Goal: Navigation & Orientation: Understand site structure

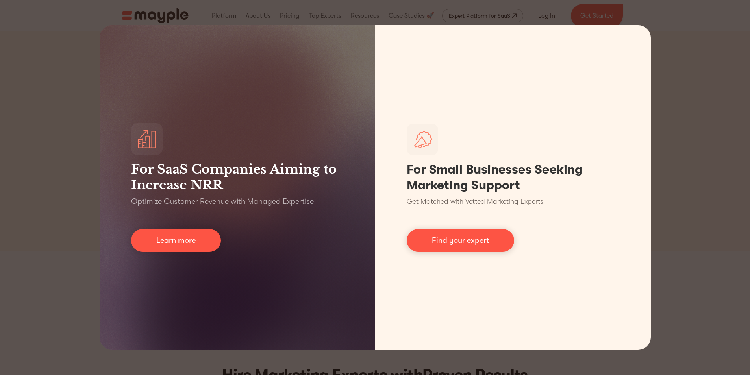
click at [696, 194] on div "For SaaS Companies Aiming to Increase NRR Optimize Customer Revenue with Manage…" at bounding box center [375, 187] width 750 height 375
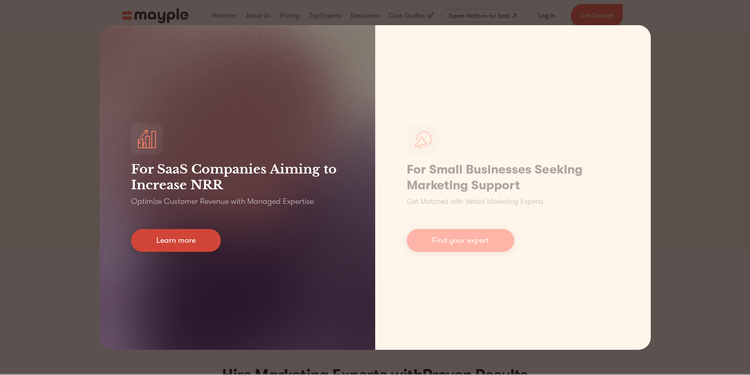
click at [178, 243] on link "Learn more" at bounding box center [176, 240] width 90 height 23
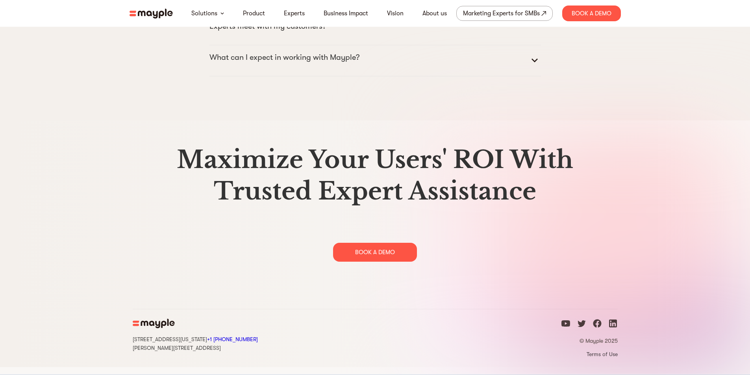
scroll to position [4044, 0]
click at [249, 12] on link "Product" at bounding box center [254, 13] width 22 height 9
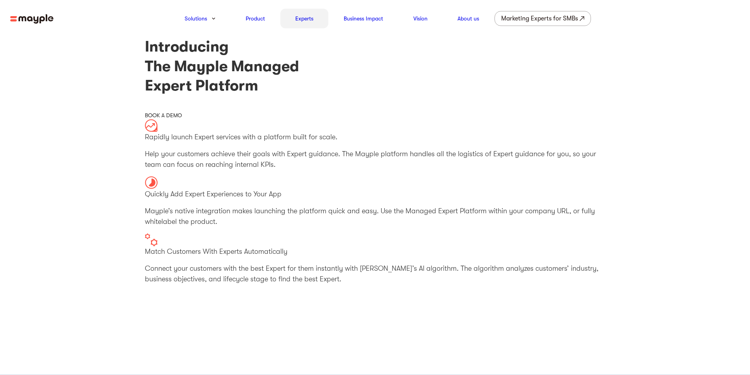
click at [298, 19] on link "Experts" at bounding box center [304, 18] width 18 height 9
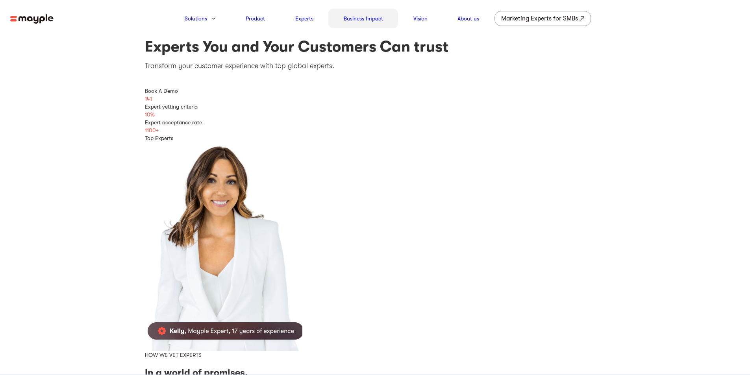
click at [358, 17] on link "Business Impact" at bounding box center [363, 18] width 39 height 9
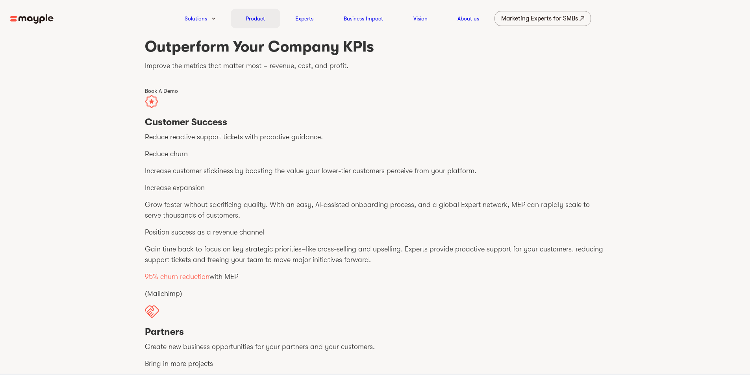
click at [253, 21] on link "Product" at bounding box center [255, 18] width 19 height 9
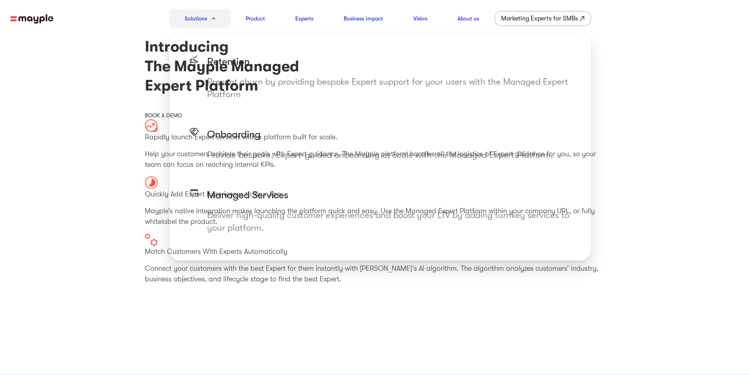
click at [217, 14] on div "Solutions" at bounding box center [199, 19] width 61 height 20
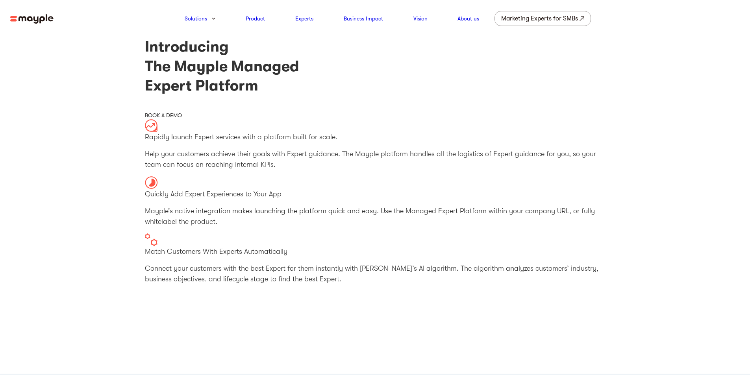
click at [35, 19] on img at bounding box center [31, 19] width 43 height 10
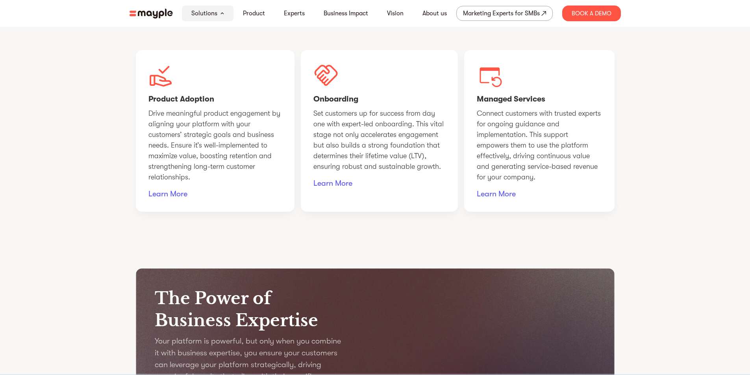
scroll to position [630, 0]
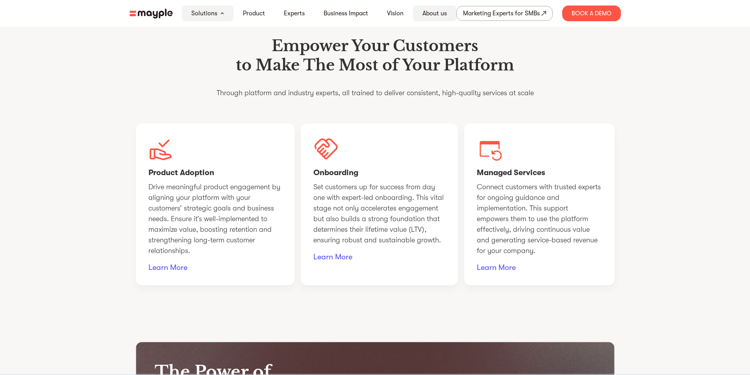
click at [435, 15] on link "About us" at bounding box center [435, 13] width 24 height 9
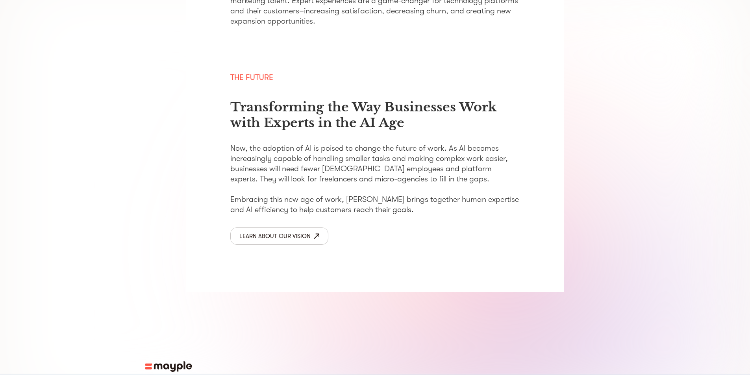
scroll to position [1247, 0]
